Goal: Transaction & Acquisition: Purchase product/service

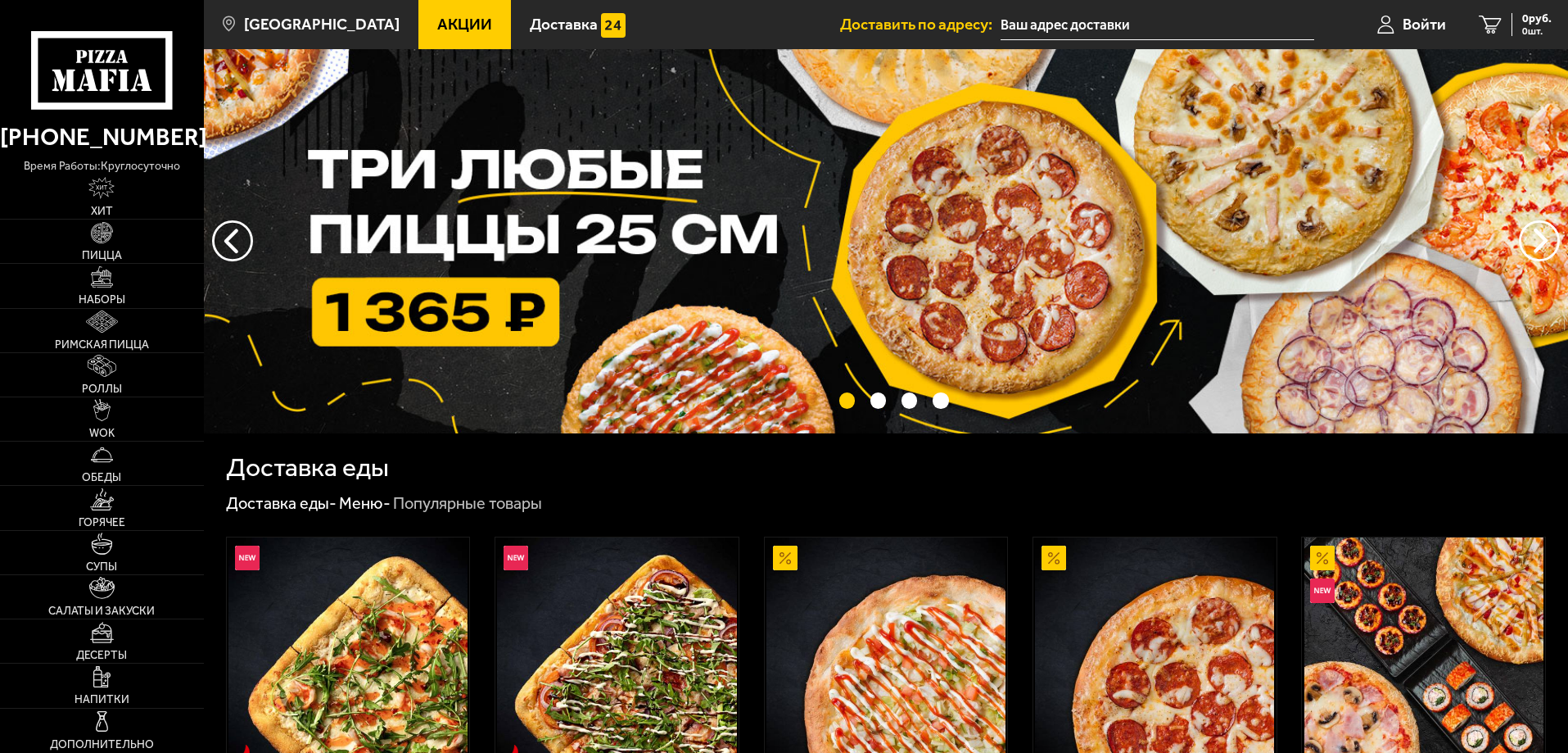
type input "[STREET_ADDRESS]"
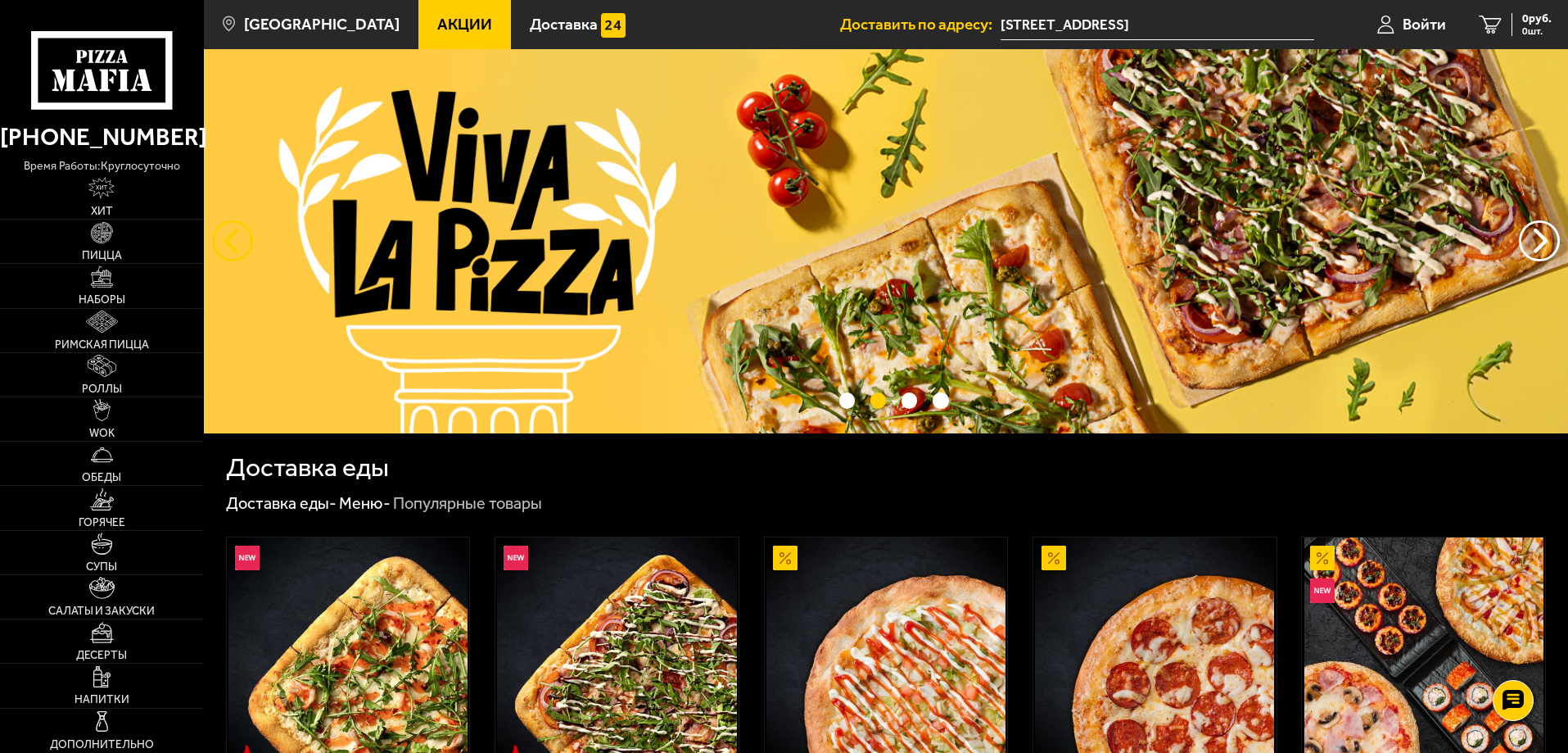
click at [220, 233] on button "следующий" at bounding box center [232, 241] width 41 height 41
click at [218, 240] on button "следующий" at bounding box center [232, 241] width 41 height 41
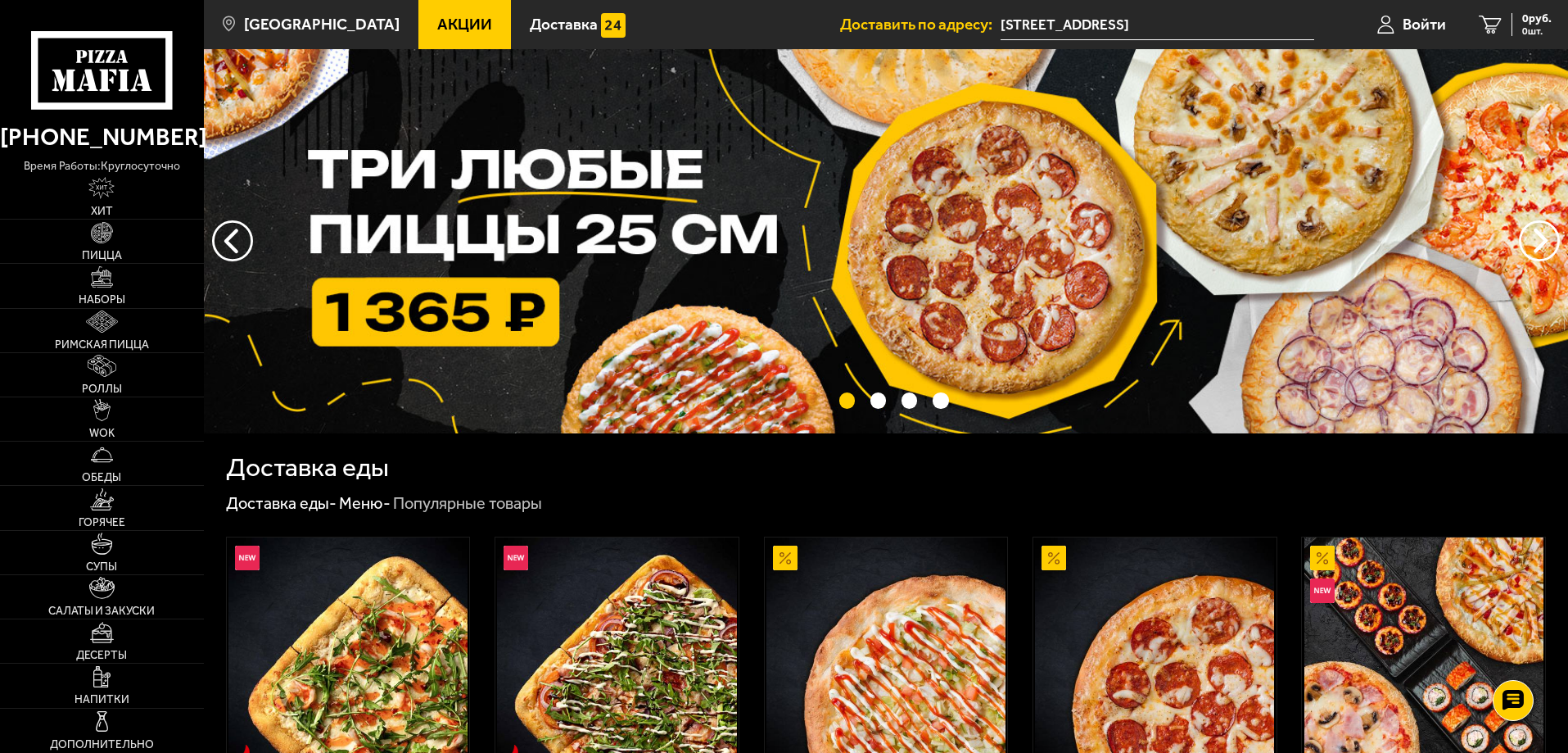
click at [574, 257] on img at bounding box center [885, 241] width 1364 height 384
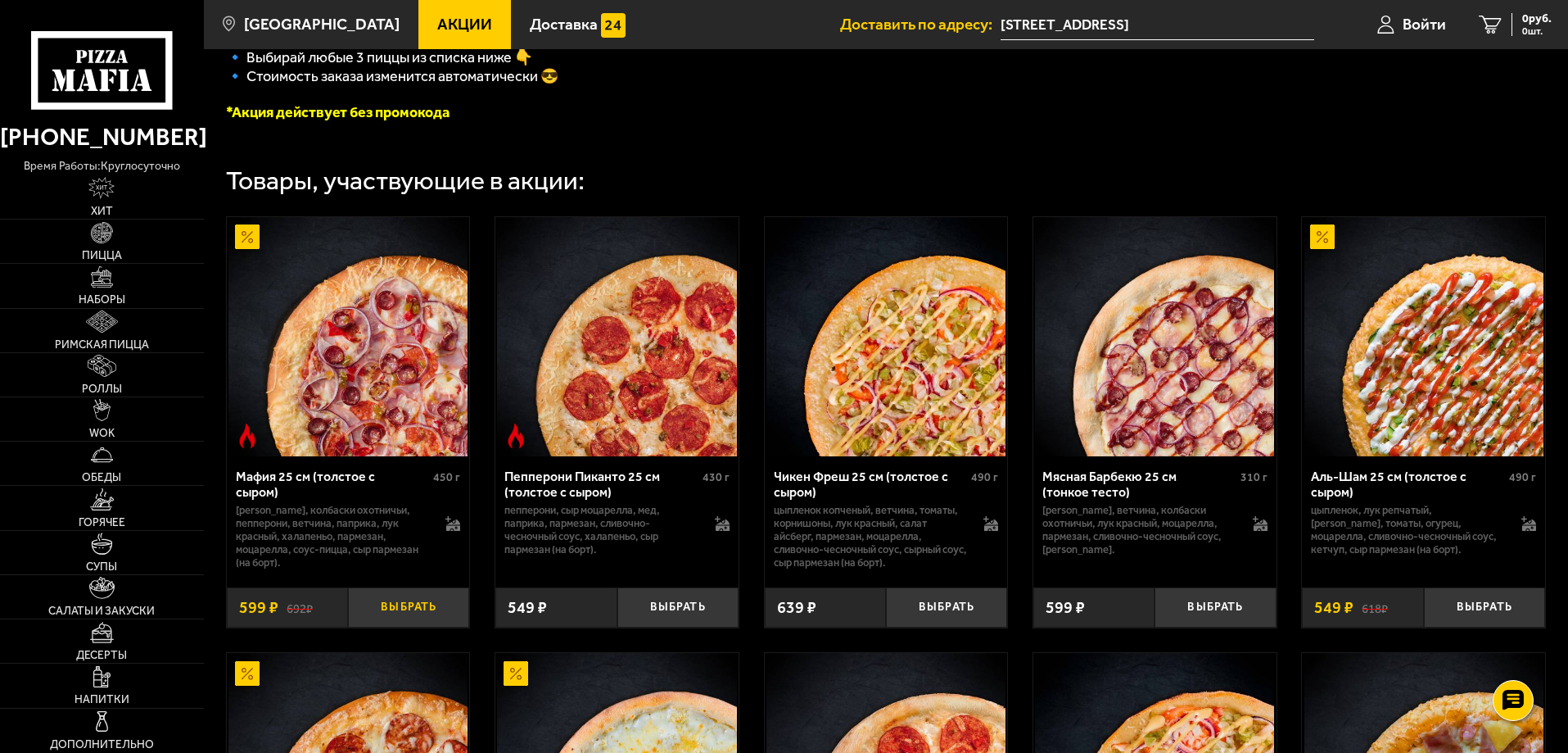
scroll to position [492, 0]
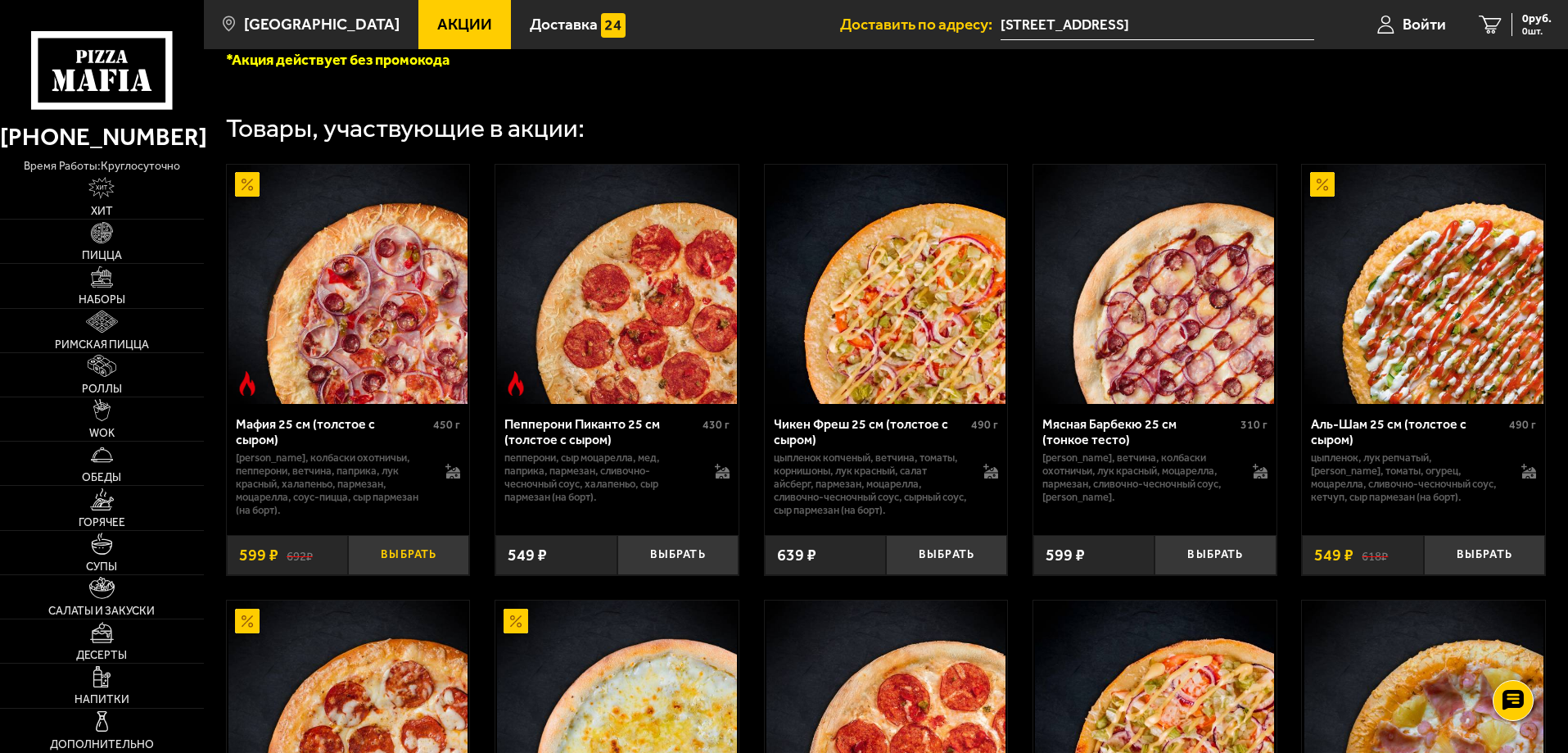
click at [418, 556] on button "Выбрать" at bounding box center [408, 556] width 121 height 41
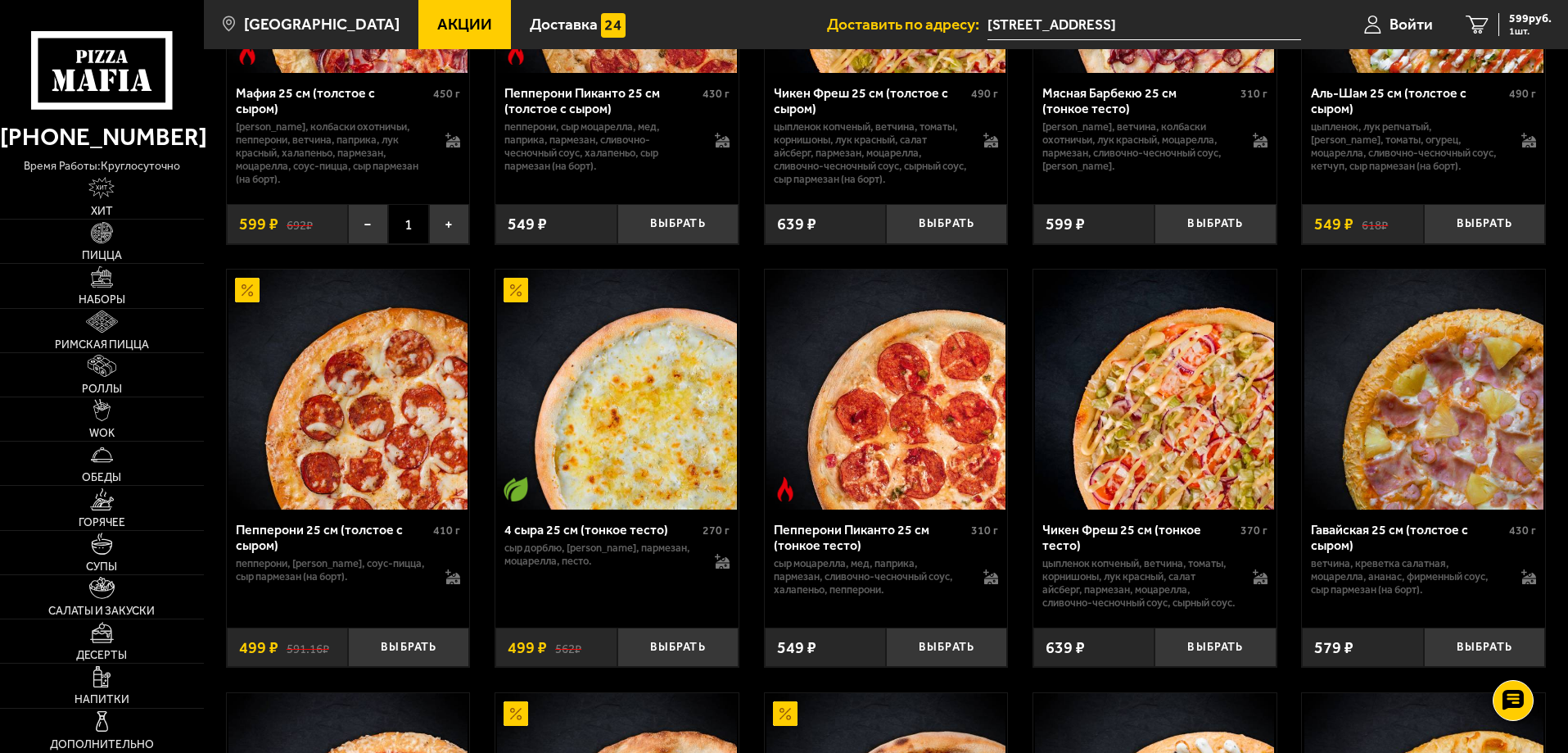
scroll to position [819, 0]
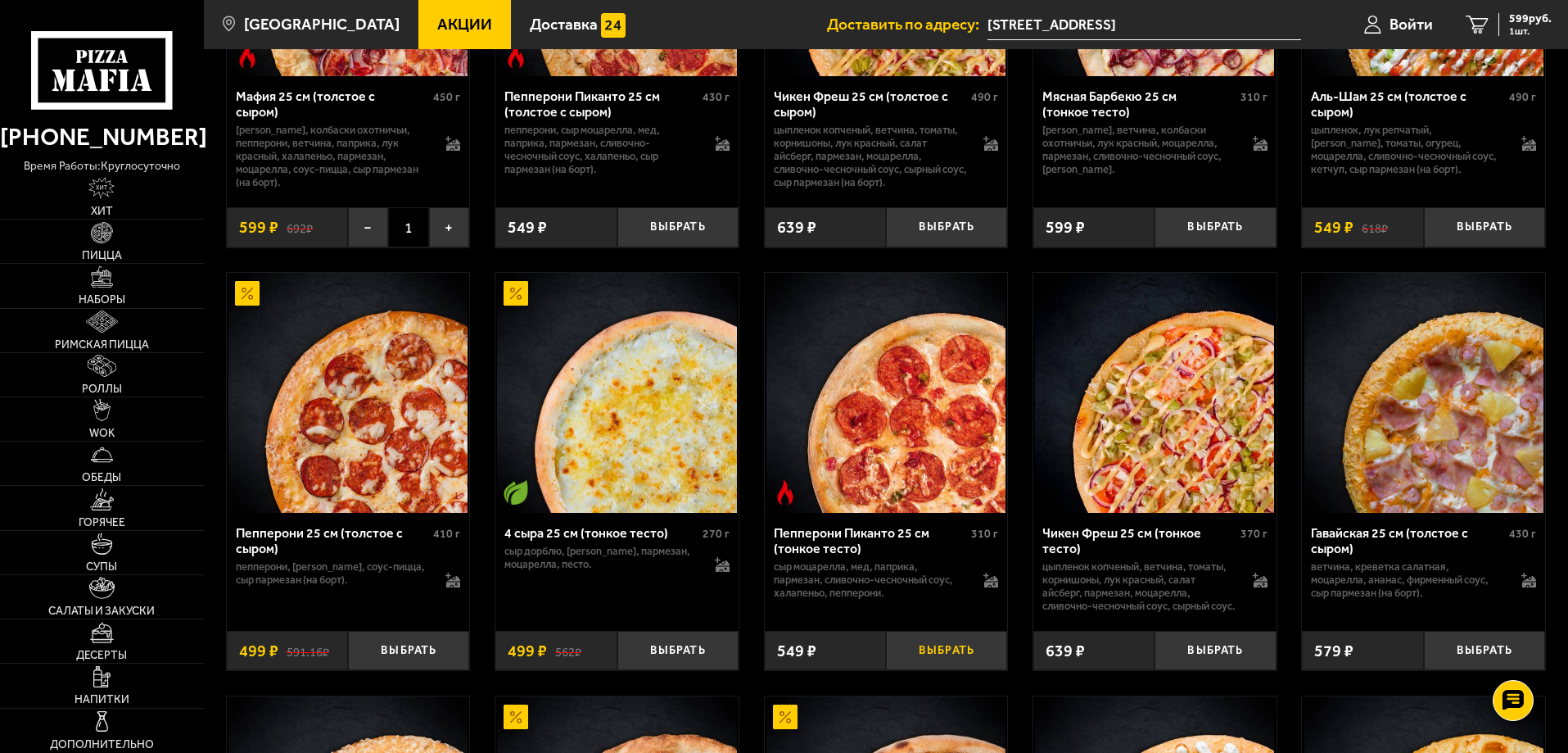
click at [939, 671] on button "Выбрать" at bounding box center [946, 651] width 121 height 41
click at [1234, 671] on button "Выбрать" at bounding box center [1215, 651] width 121 height 41
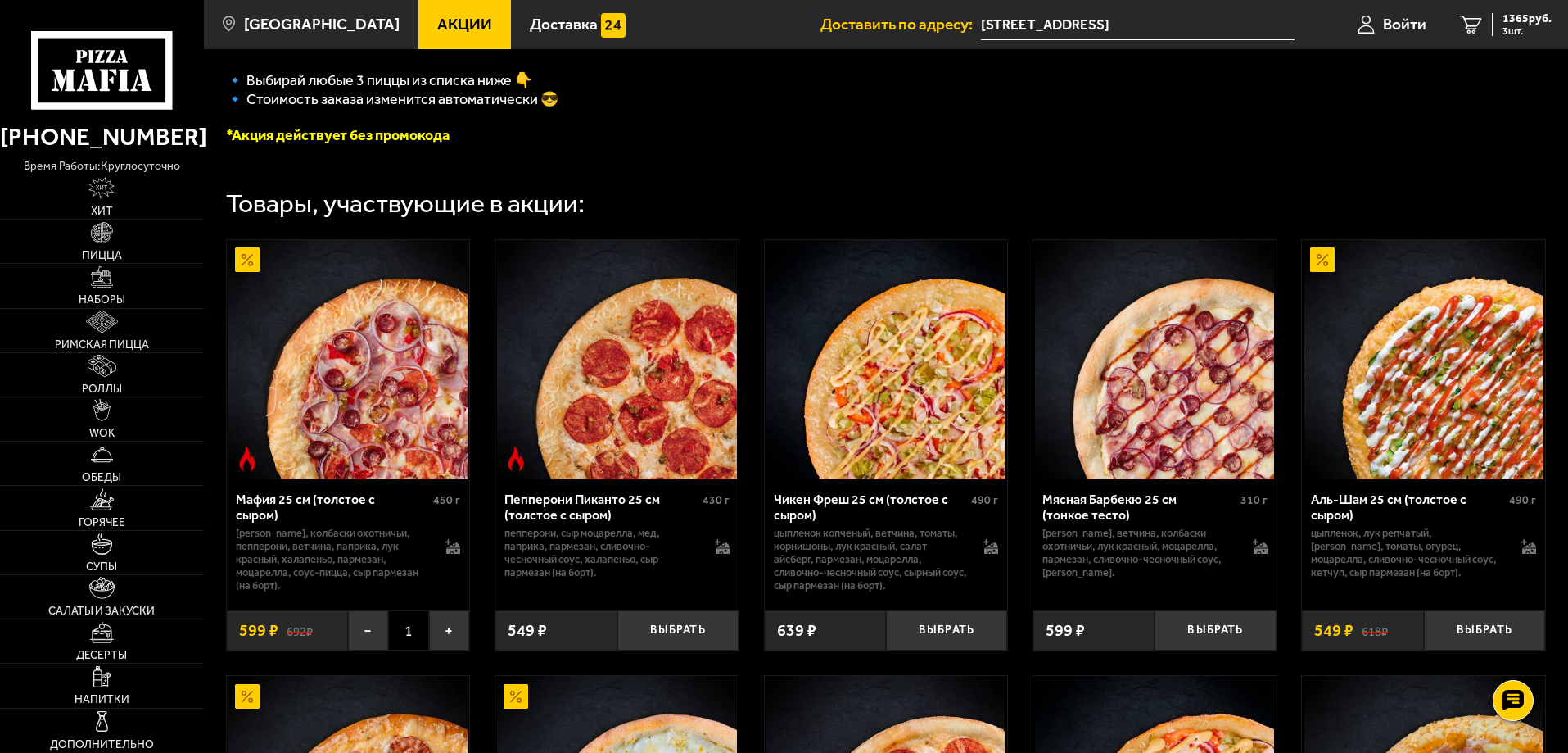
scroll to position [410, 0]
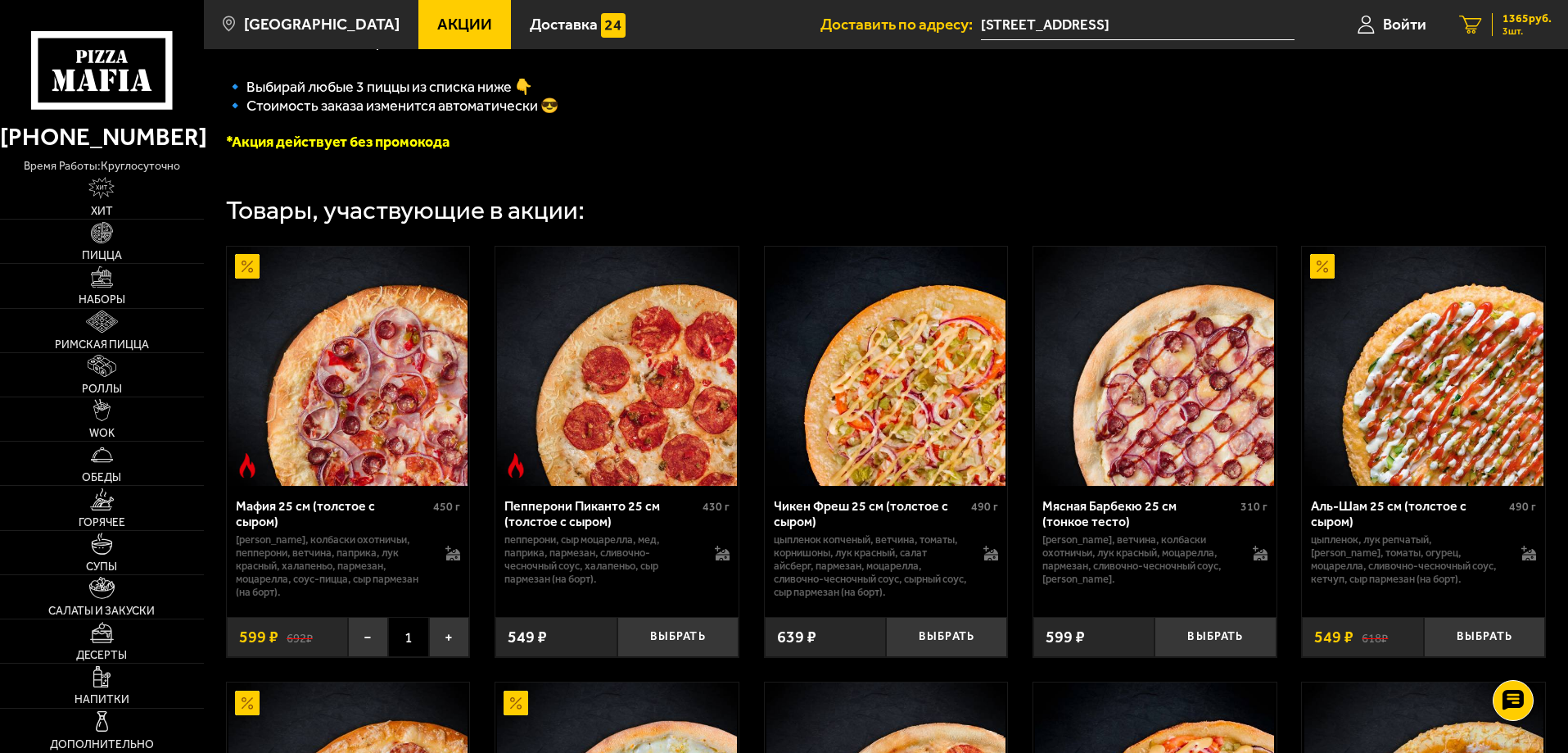
click at [1522, 20] on span "1365 руб." at bounding box center [1526, 18] width 49 height 11
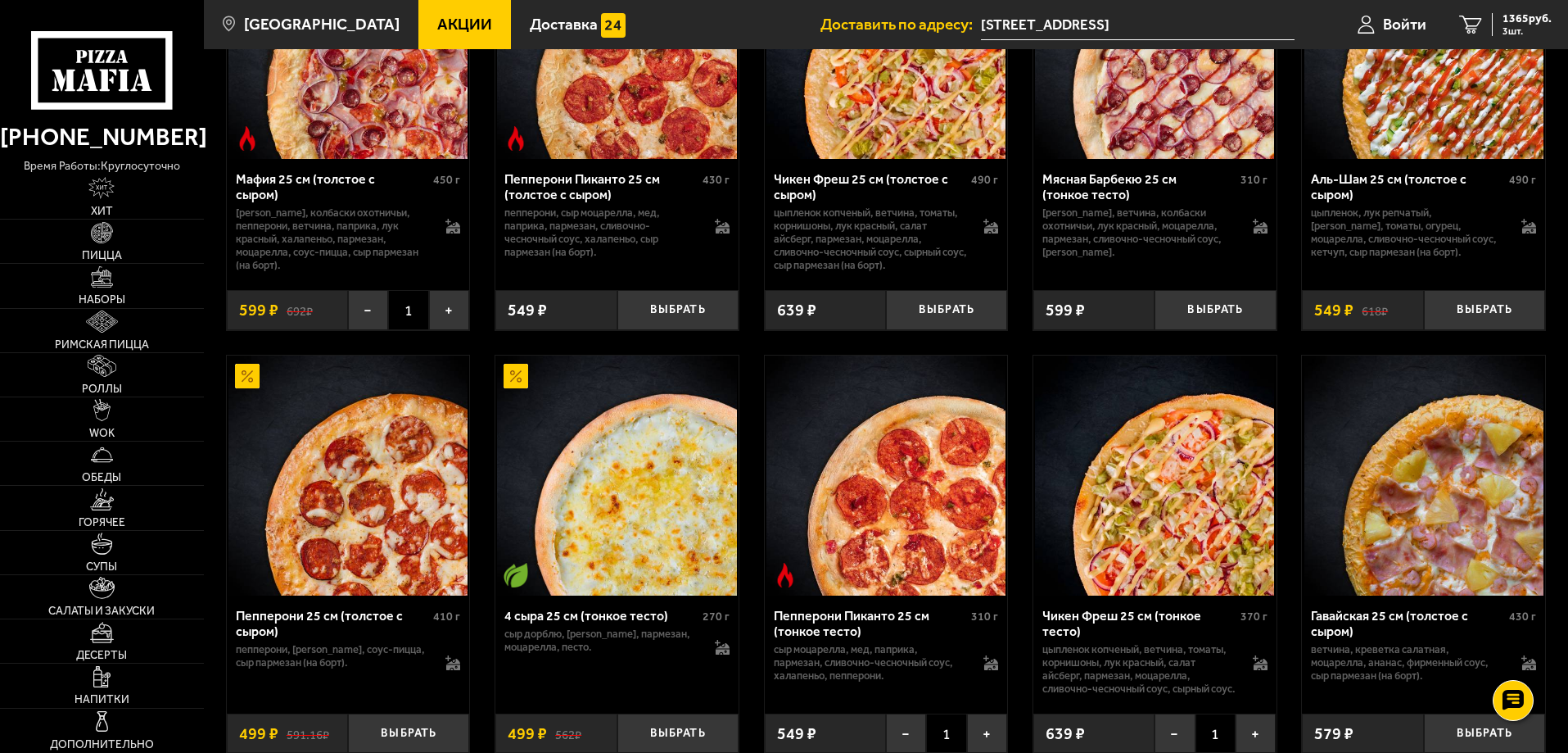
scroll to position [738, 0]
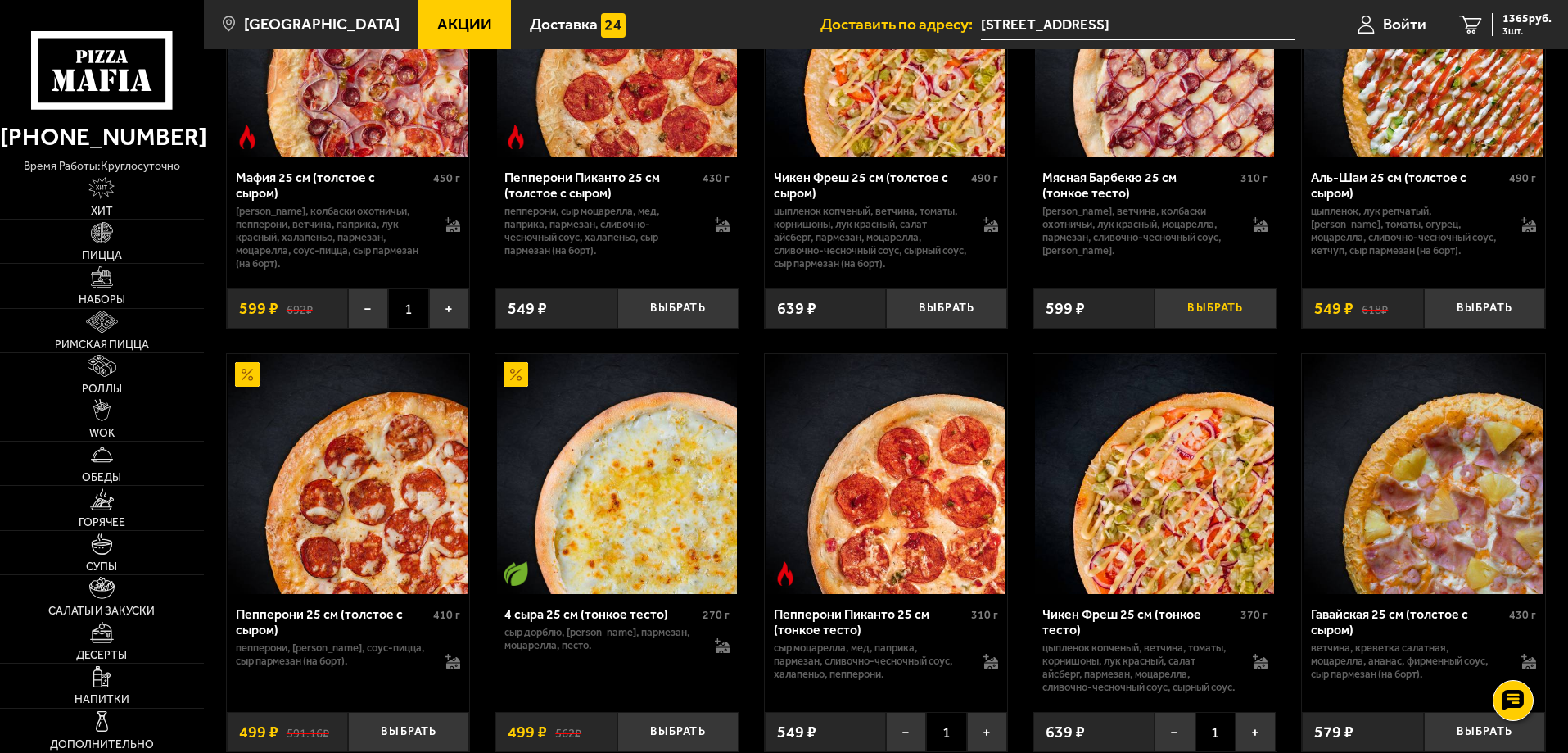
click at [1218, 315] on button "Выбрать" at bounding box center [1215, 309] width 121 height 41
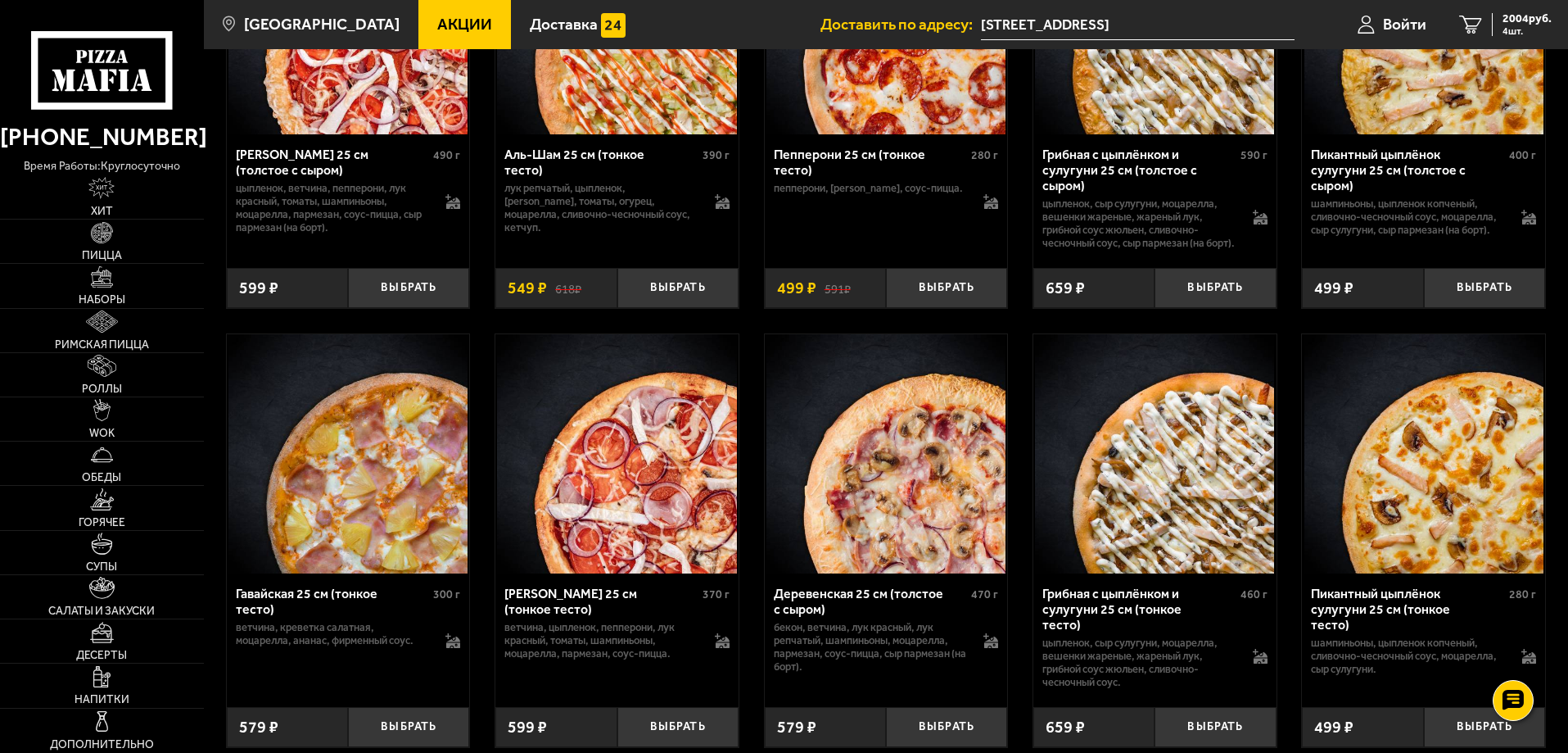
scroll to position [1885, 0]
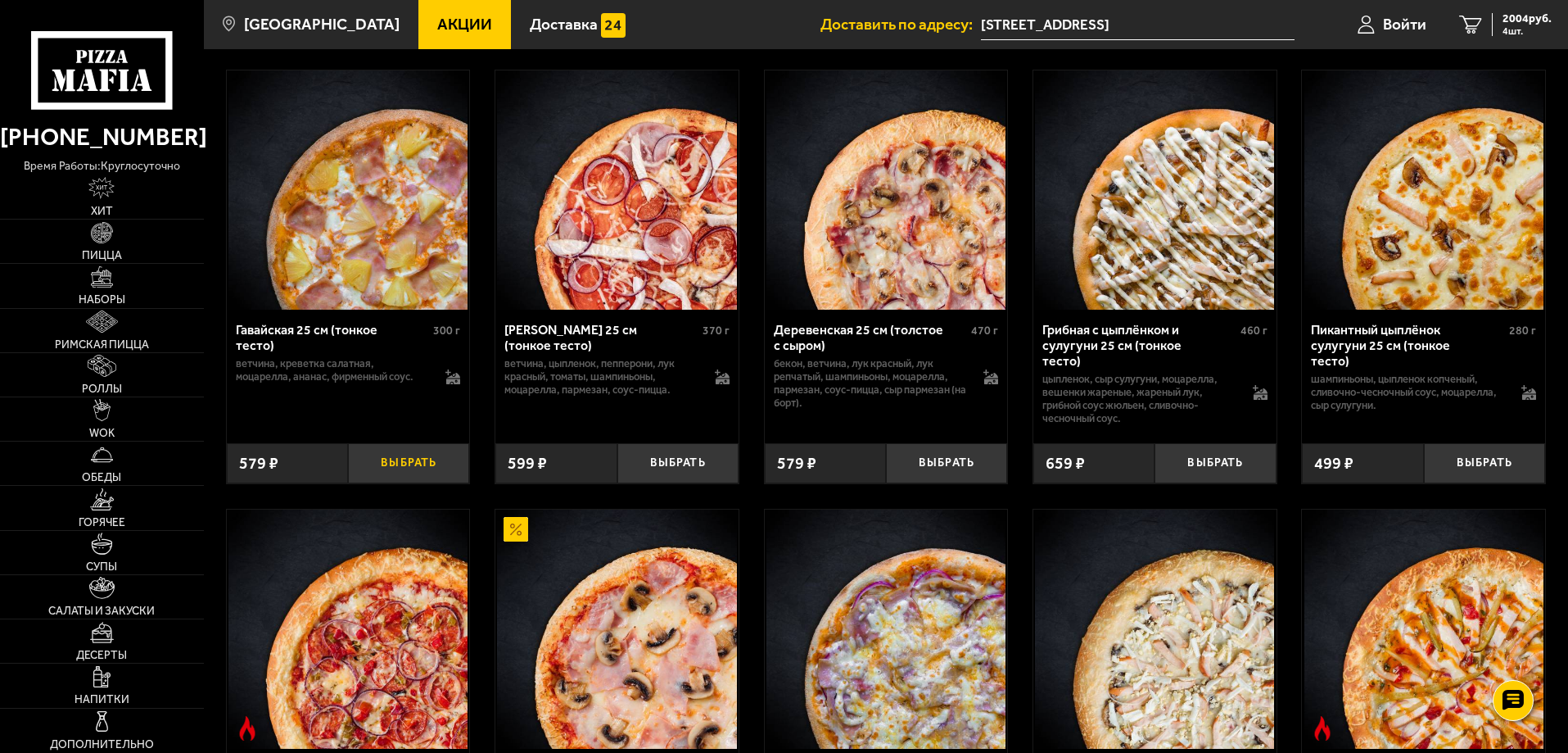
click at [392, 484] on button "Выбрать" at bounding box center [408, 463] width 121 height 41
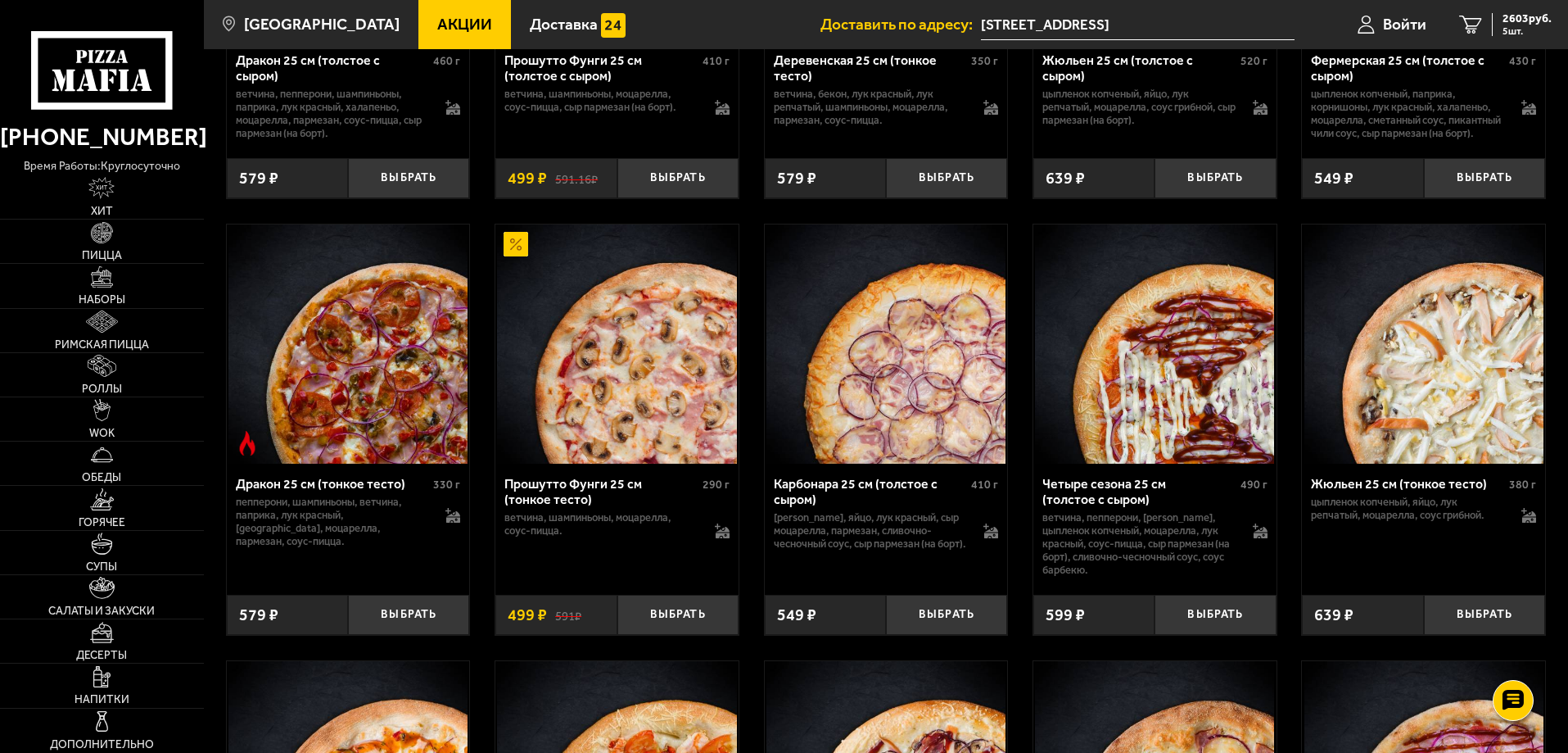
scroll to position [2623, 0]
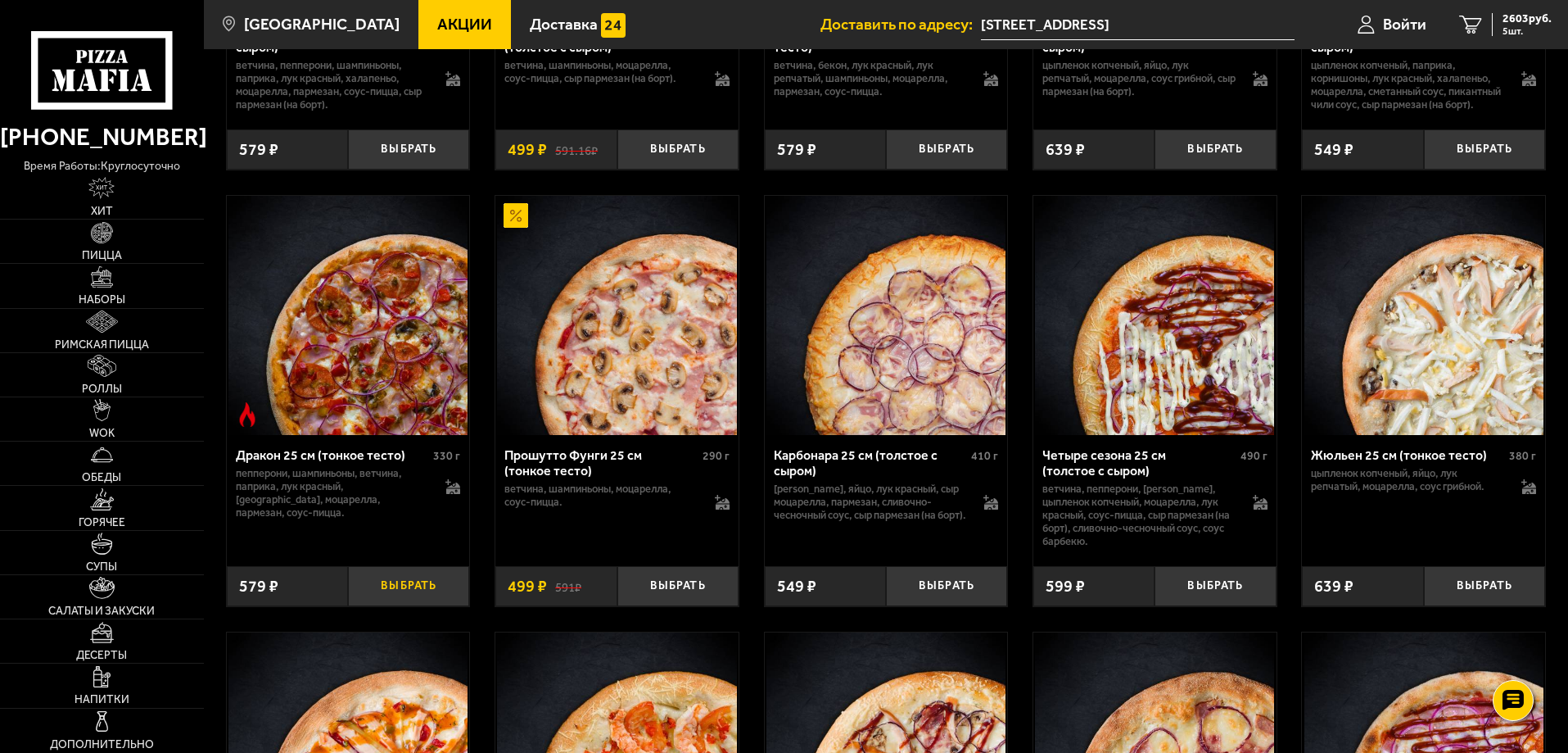
click at [416, 606] on button "Выбрать" at bounding box center [408, 587] width 121 height 41
click at [1546, 17] on span "2730 руб." at bounding box center [1526, 18] width 49 height 11
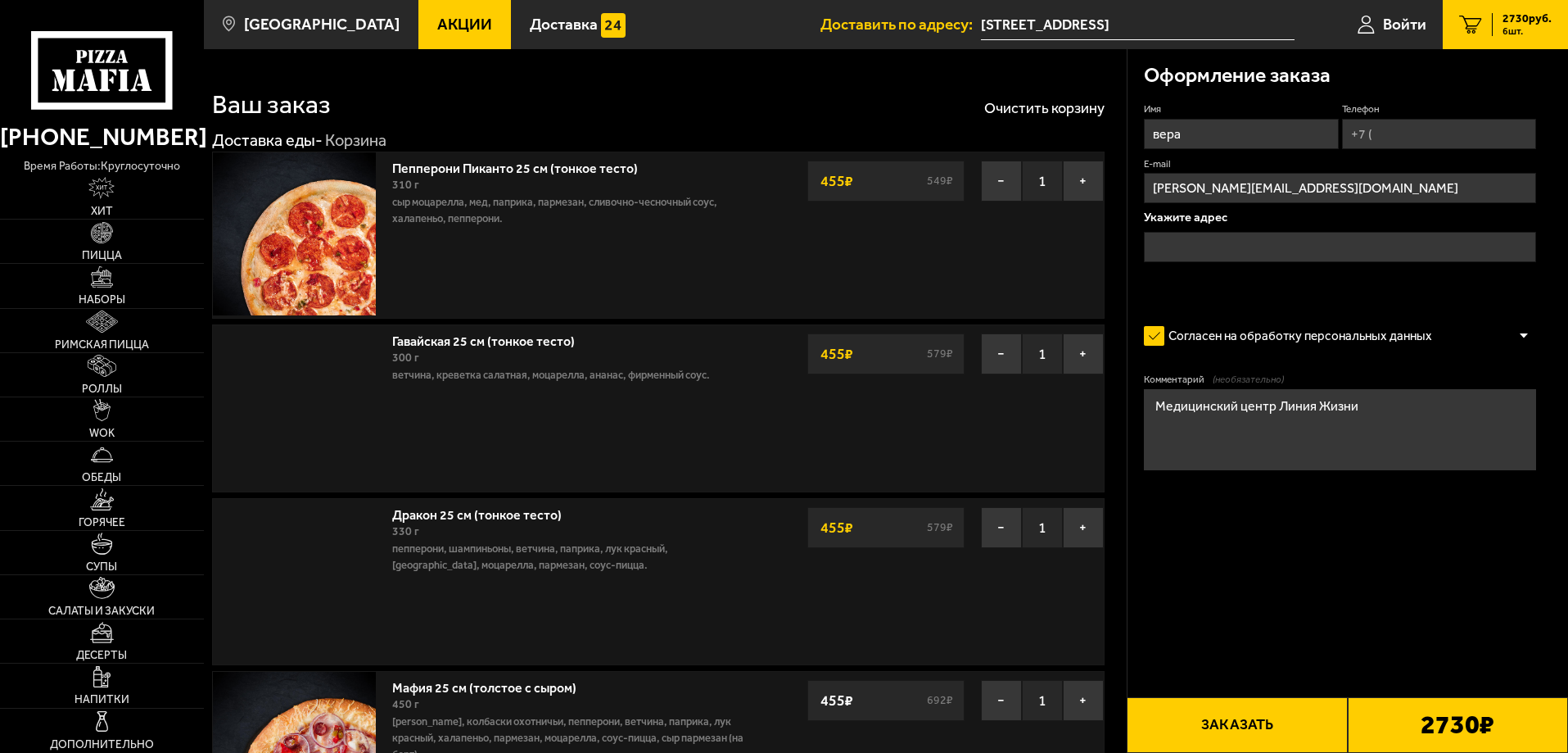
type input "[STREET_ADDRESS]"
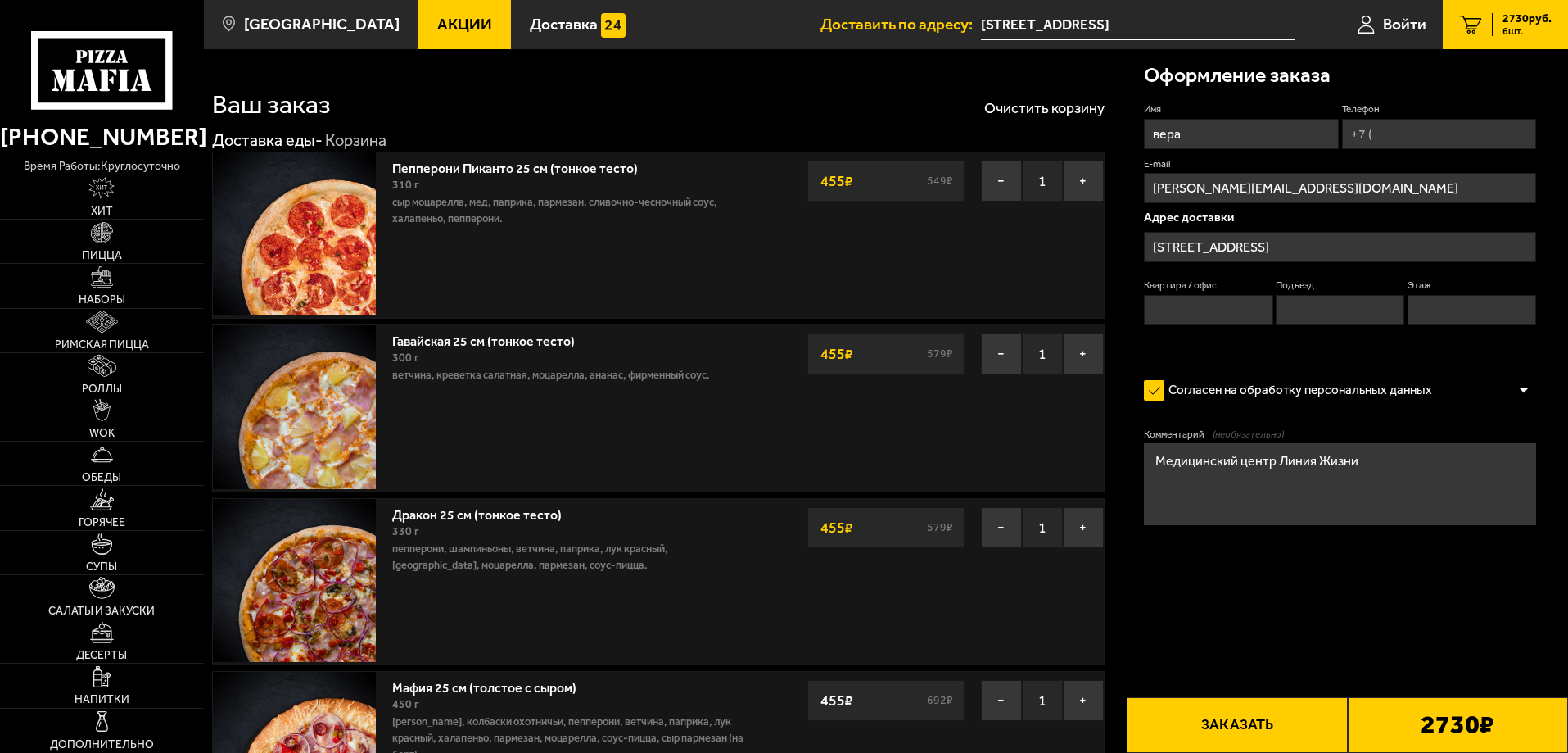
click at [1203, 142] on input "вера" at bounding box center [1241, 134] width 194 height 30
type input "в"
type input "люда"
click at [1391, 130] on input "Телефон" at bounding box center [1439, 134] width 194 height 30
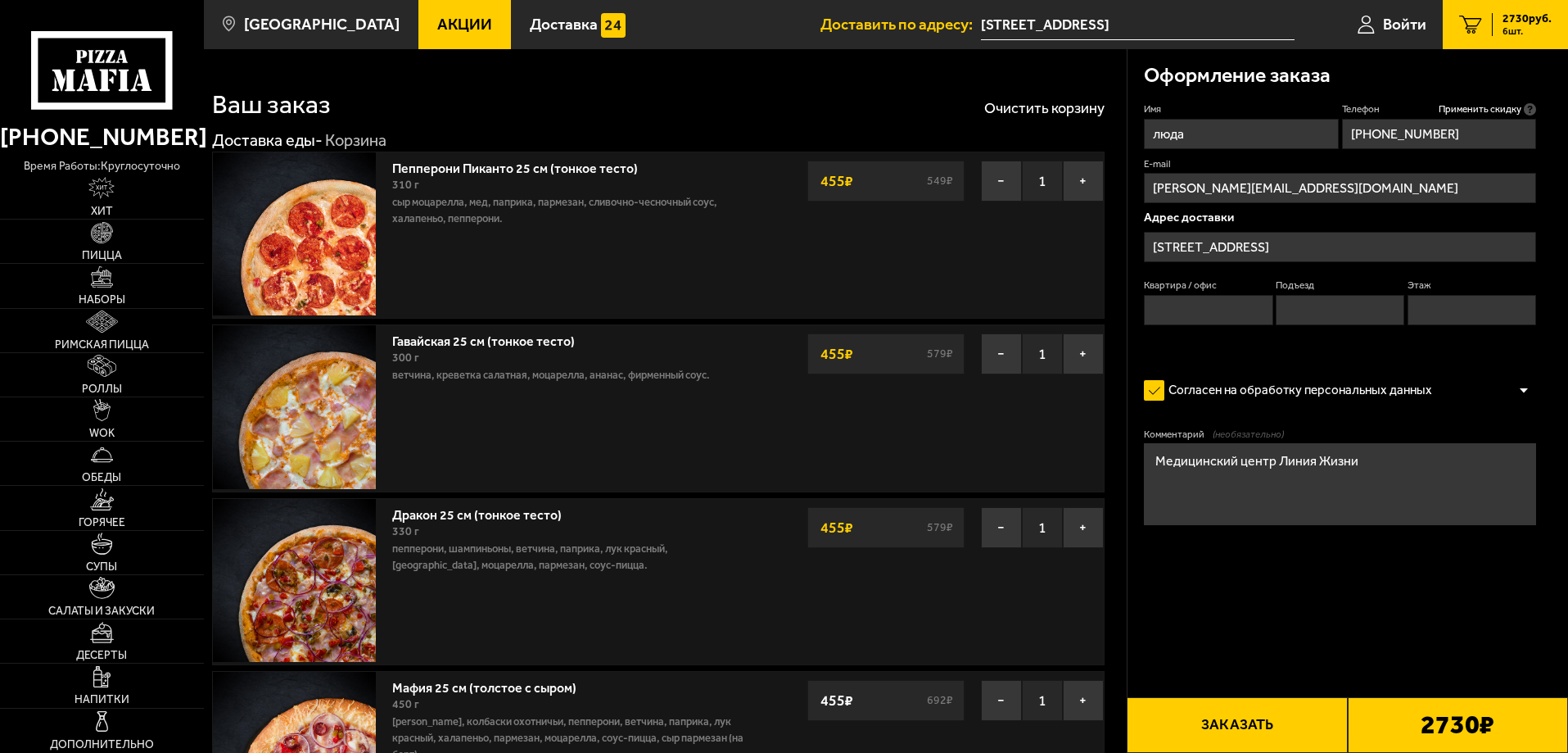
type input "[PHONE_NUMBER]"
click at [1205, 312] on input "Квартира / офис" at bounding box center [1207, 310] width 128 height 30
type input "1"
click at [1324, 313] on input "Подъезд" at bounding box center [1339, 310] width 128 height 30
type input "1"
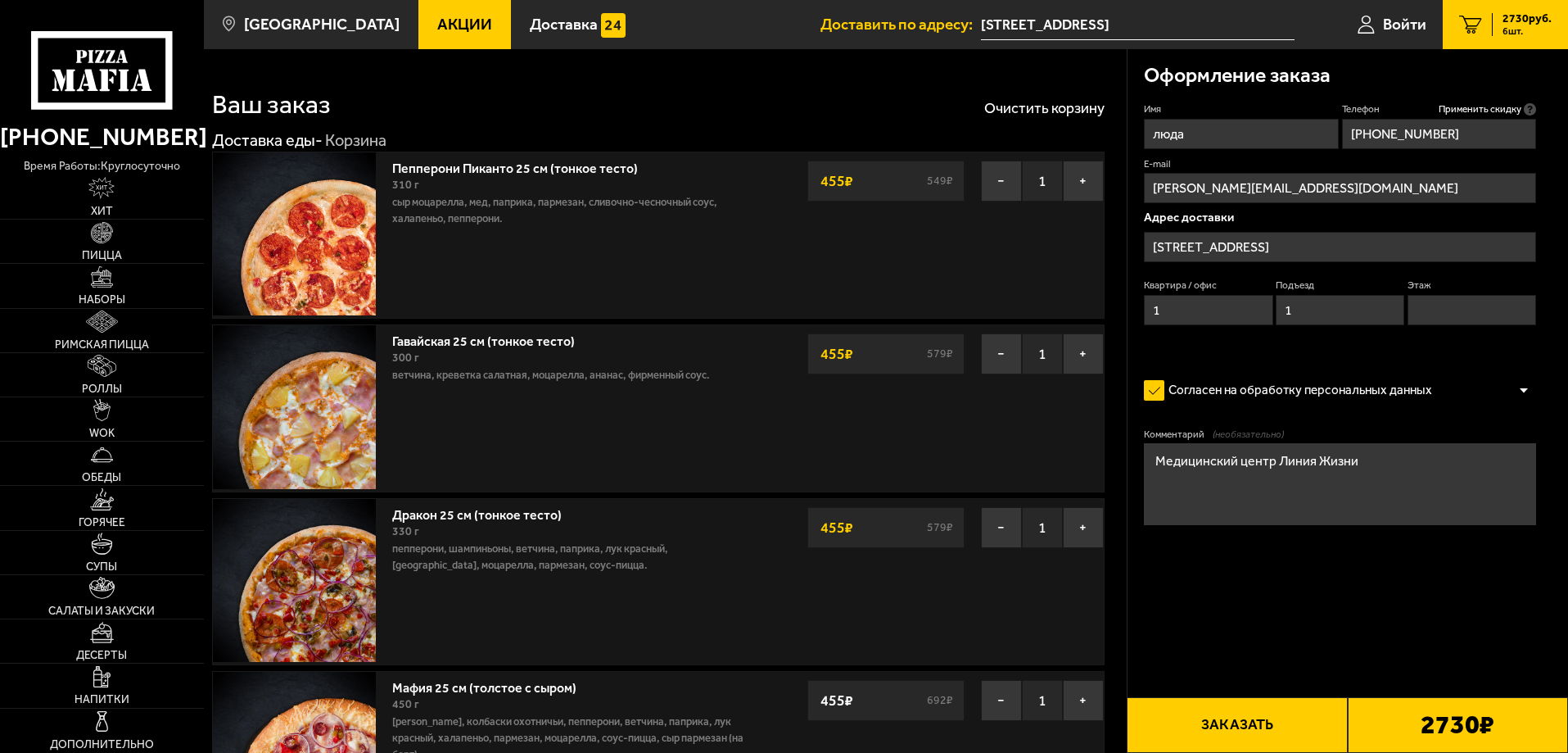
click at [1496, 309] on input "Этаж" at bounding box center [1471, 310] width 128 height 30
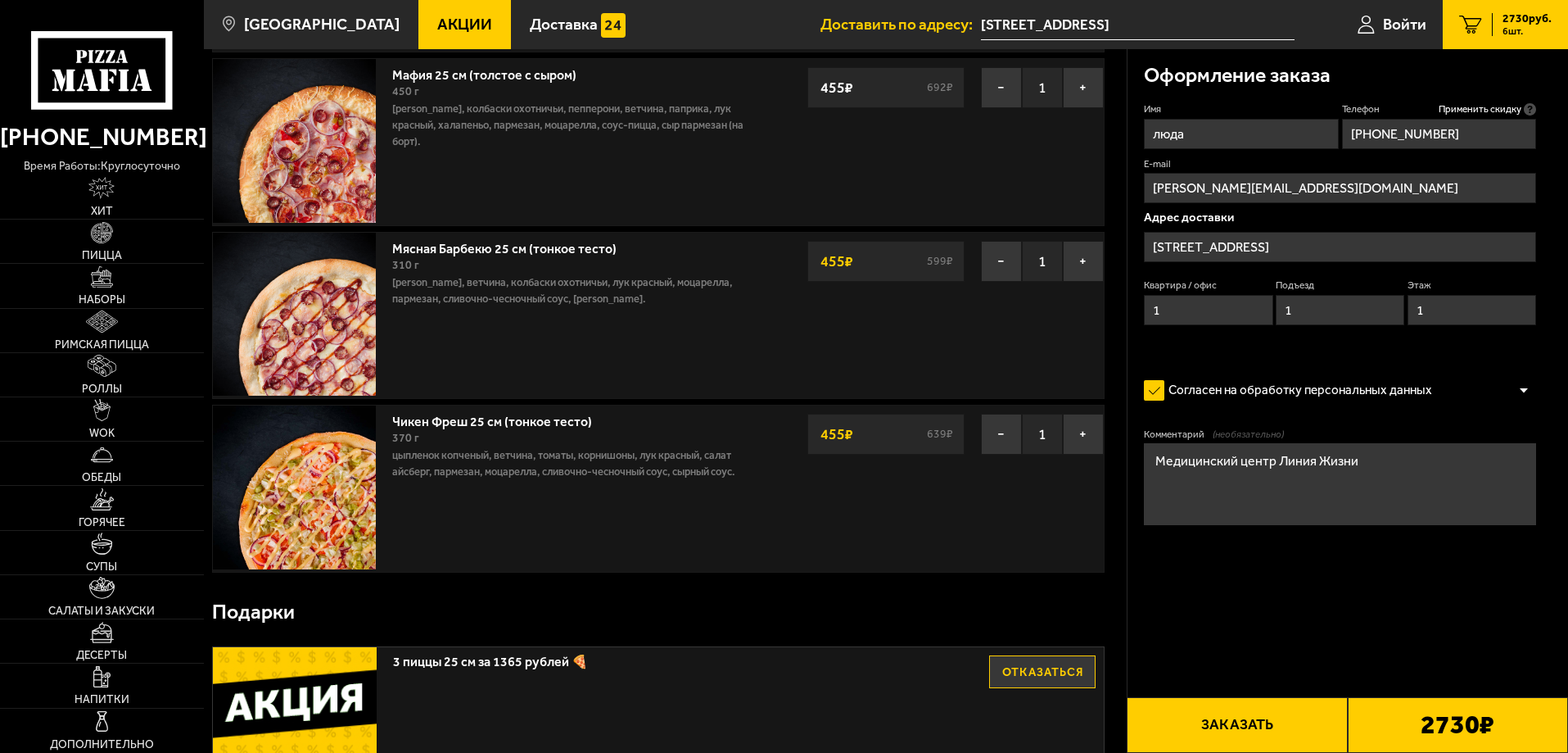
scroll to position [655, 0]
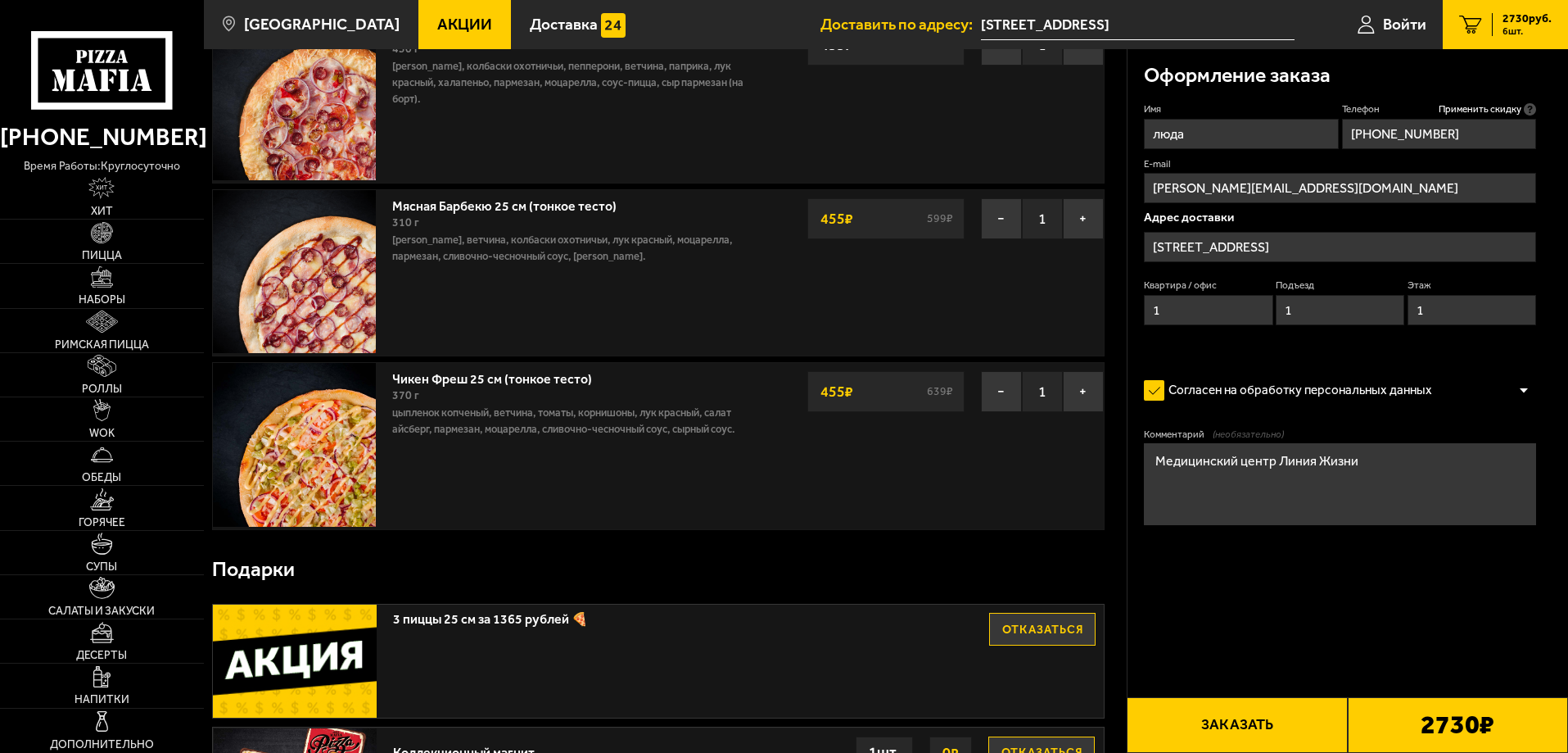
type input "1"
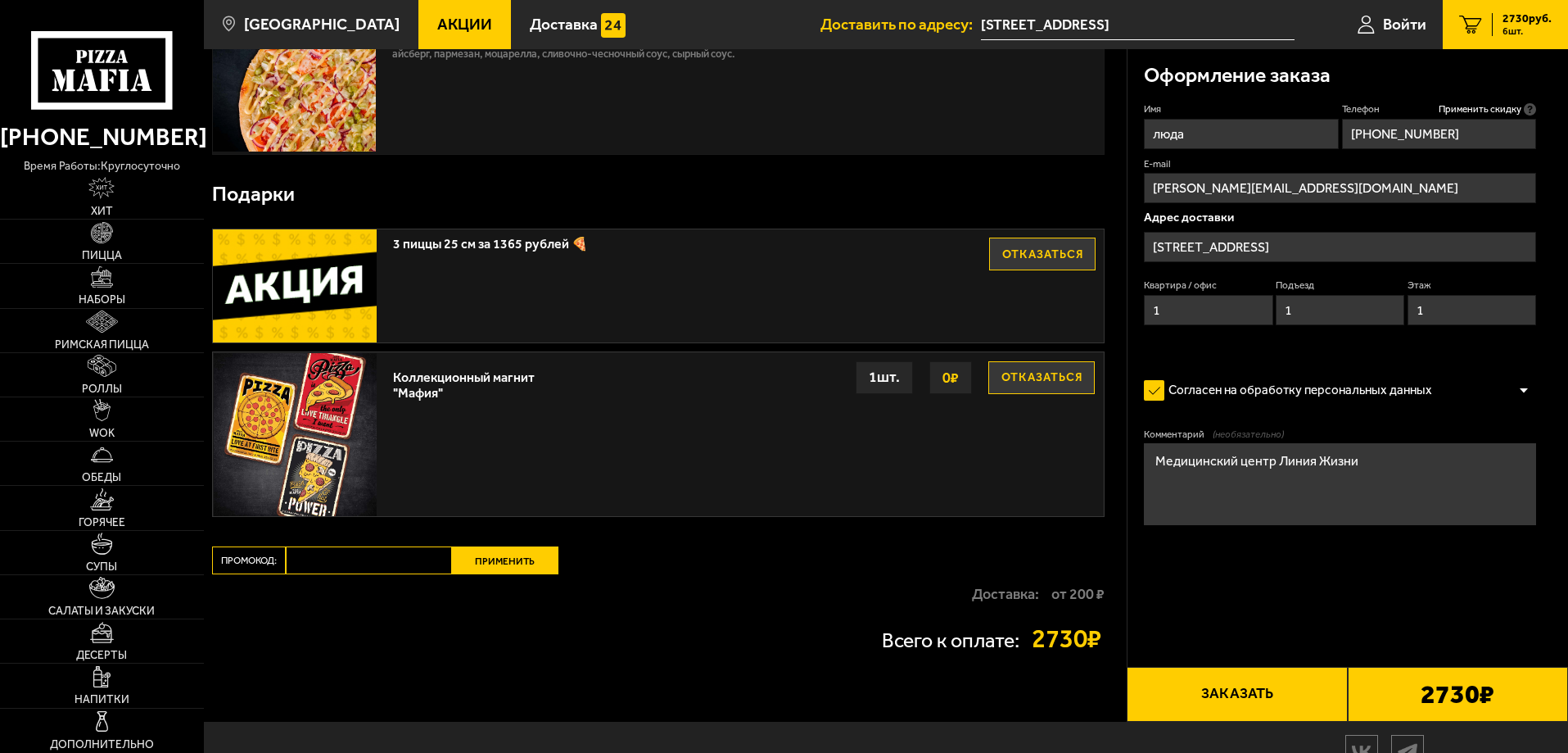
scroll to position [1109, 0]
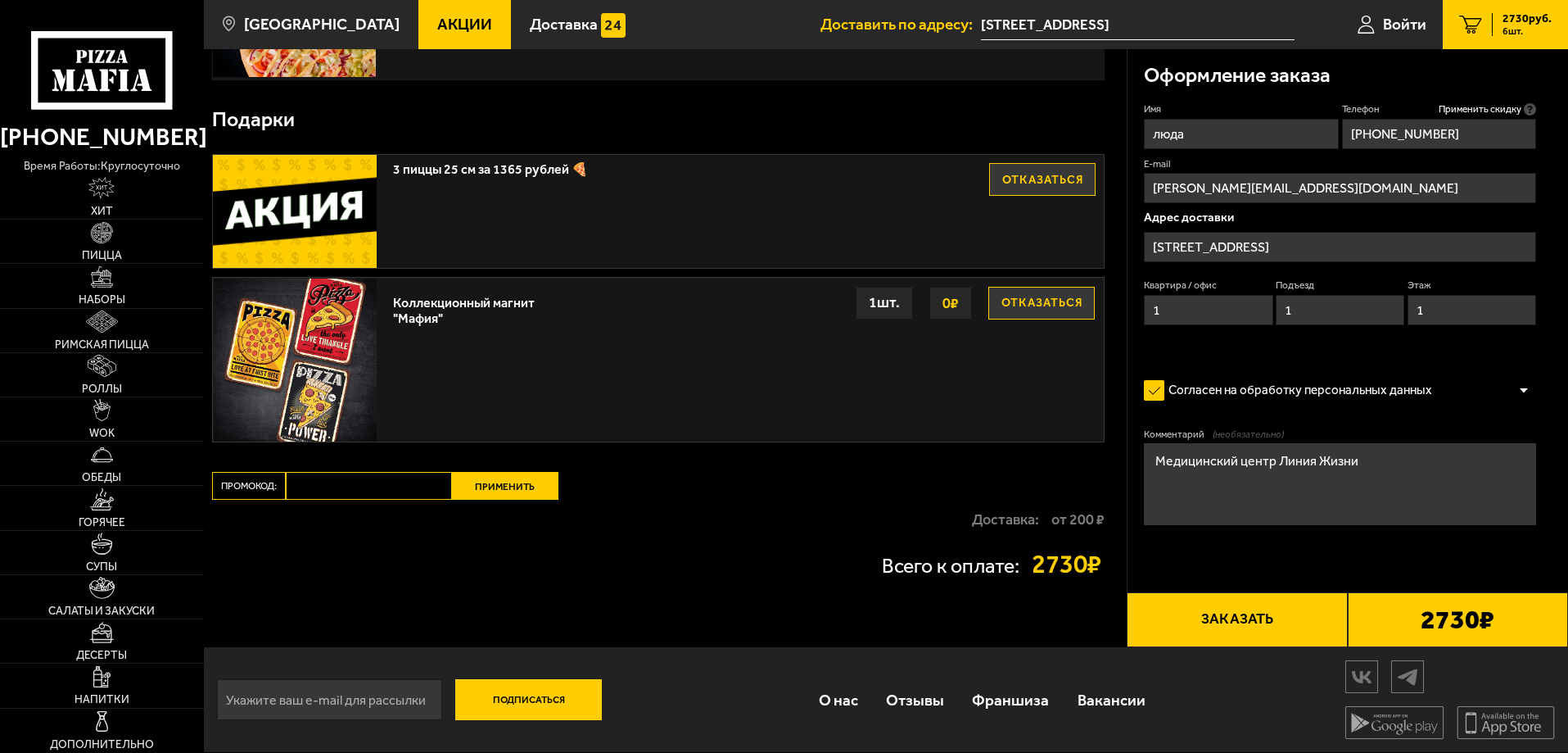
click at [1253, 612] on button "Заказать" at bounding box center [1237, 620] width 220 height 55
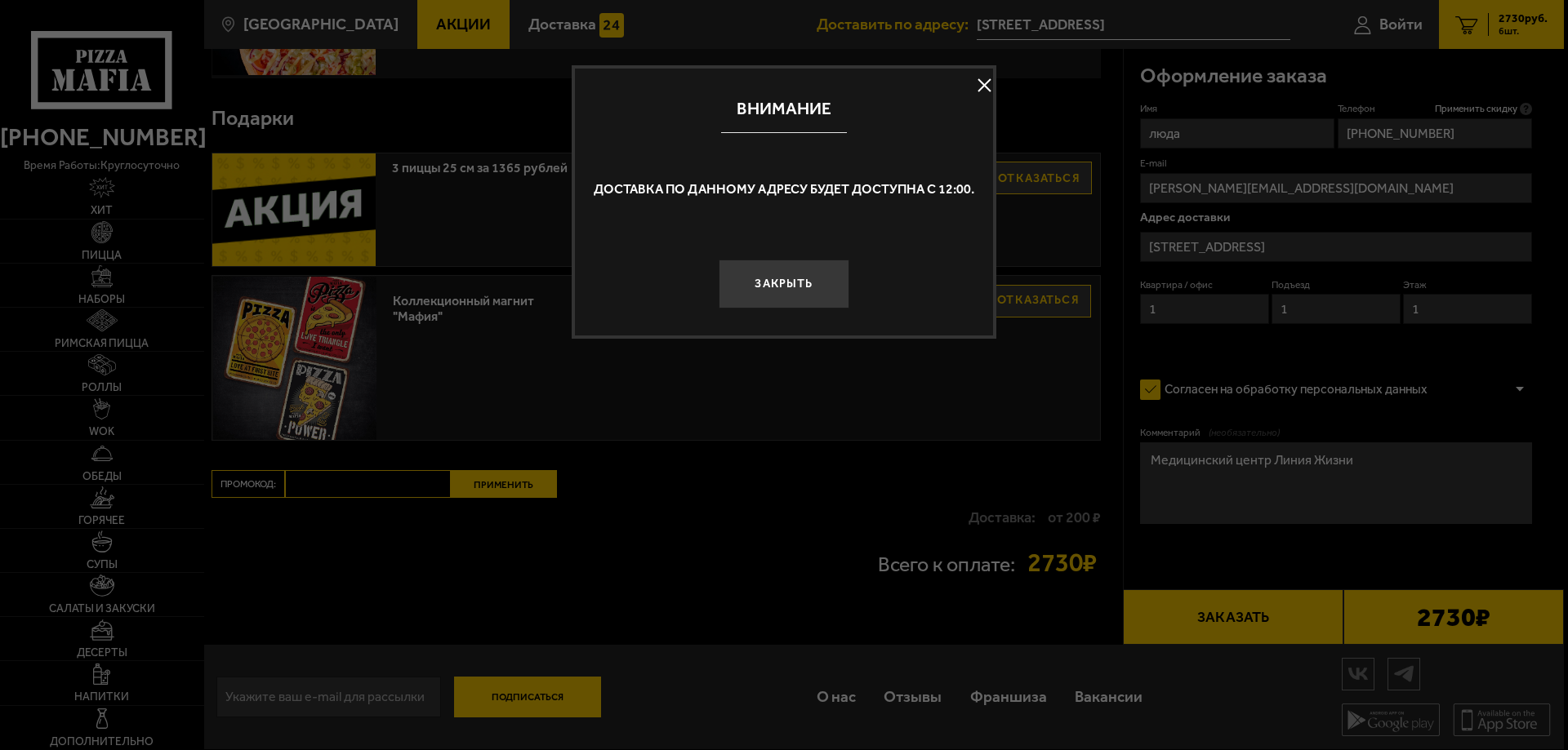
click at [990, 79] on button at bounding box center [984, 85] width 25 height 25
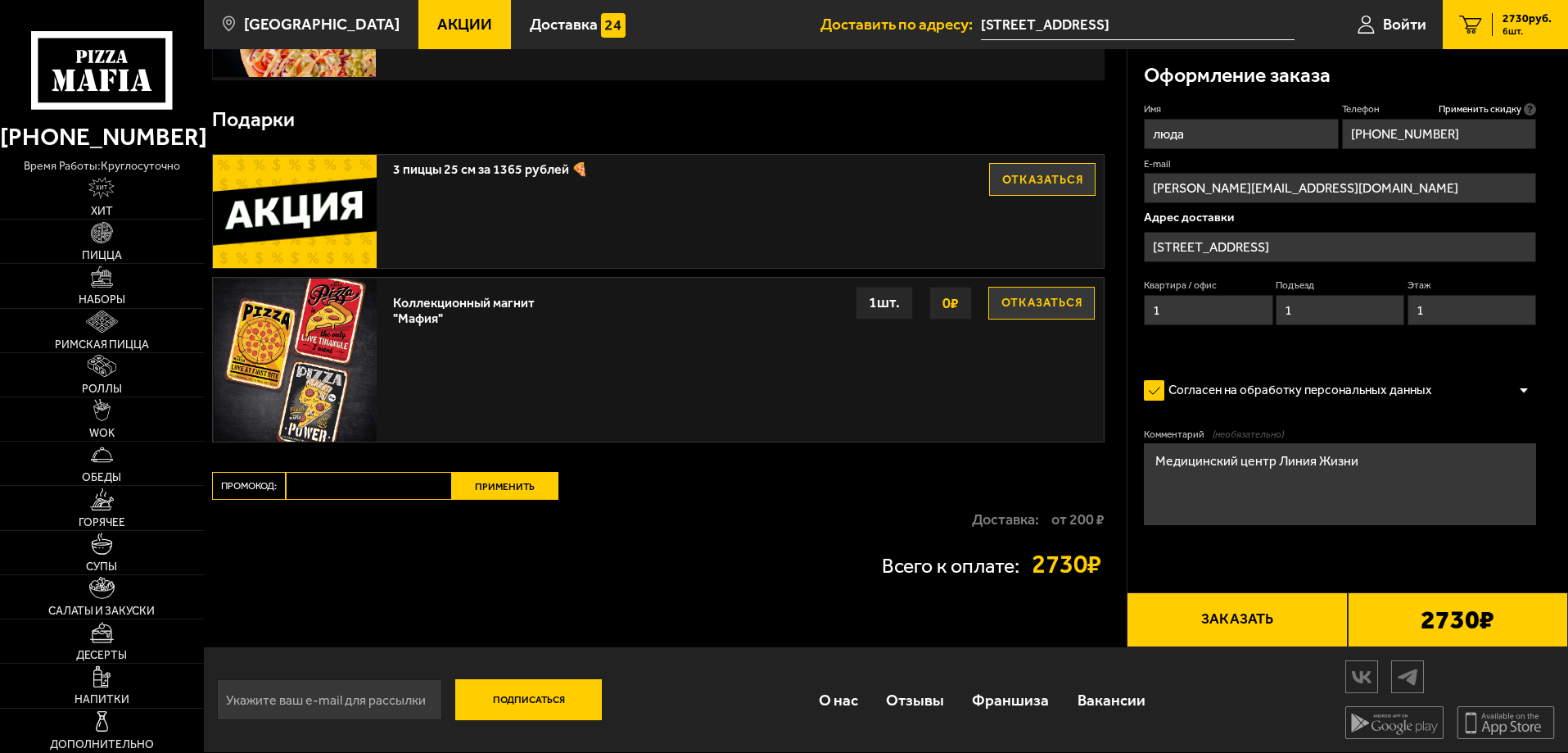
click at [1241, 615] on button "Заказать" at bounding box center [1237, 620] width 220 height 55
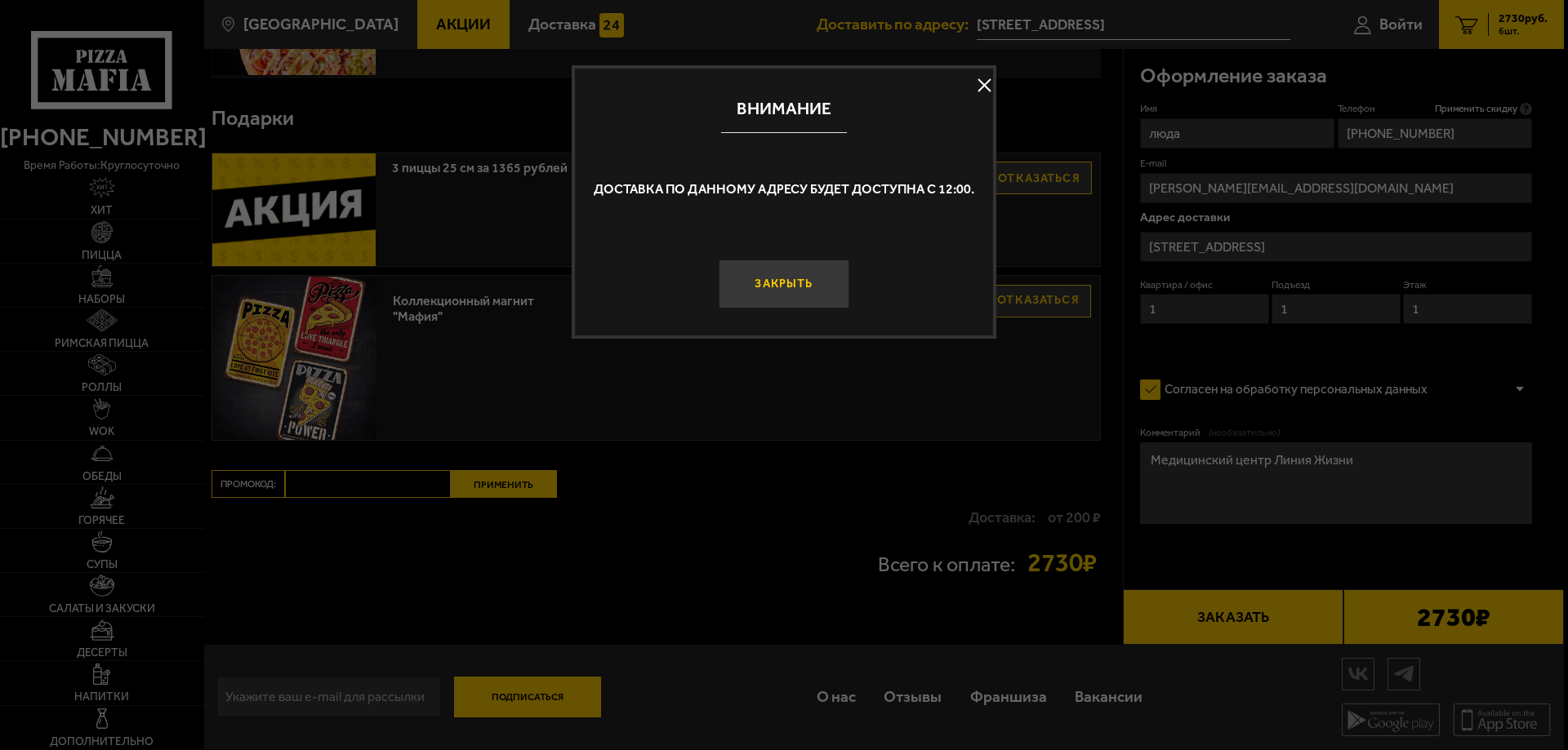
click at [798, 271] on button "Закрыть" at bounding box center [784, 283] width 131 height 49
